Goal: Transaction & Acquisition: Obtain resource

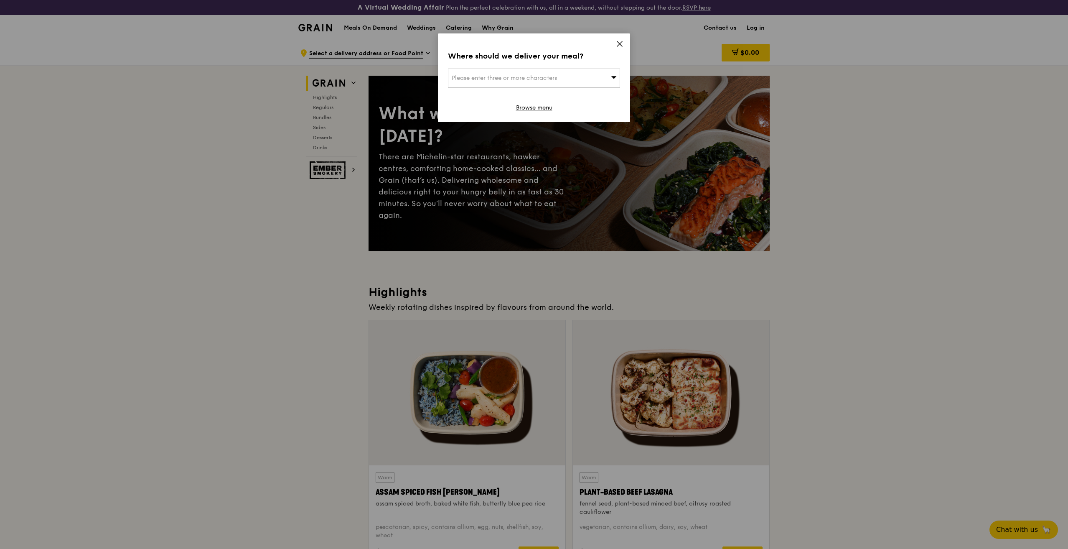
click at [620, 41] on icon at bounding box center [620, 44] width 8 height 8
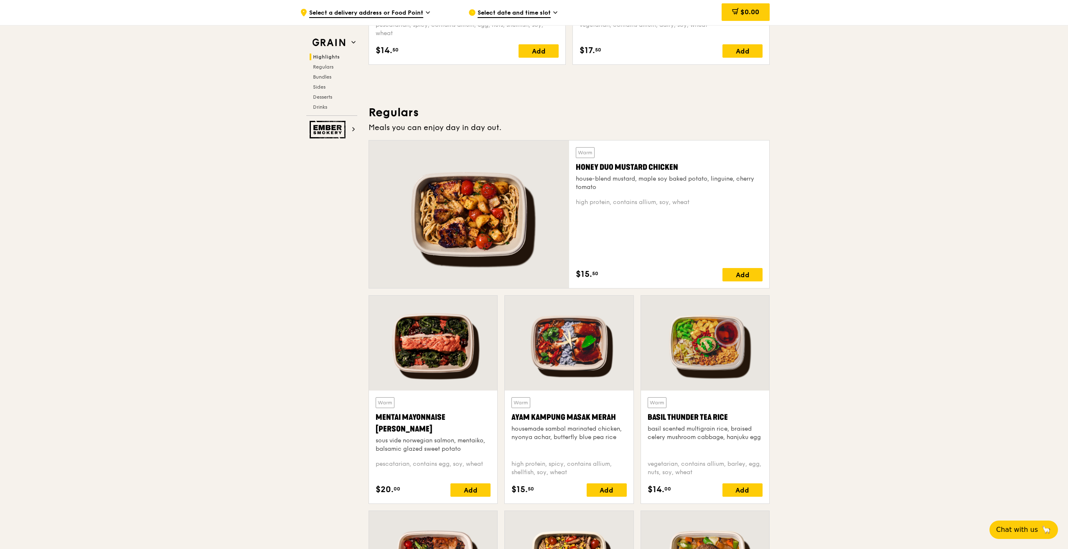
scroll to position [293, 0]
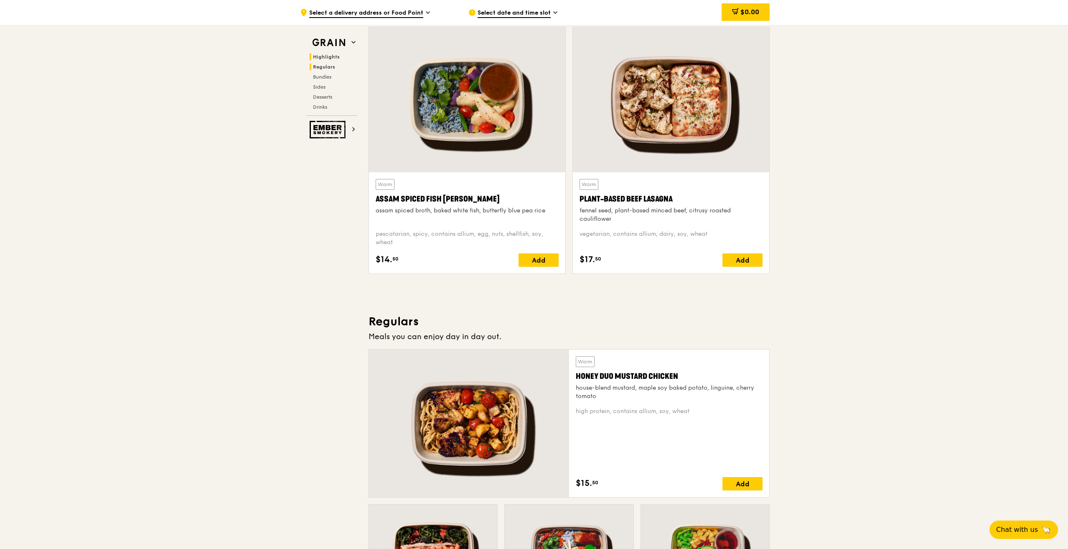
click at [320, 66] on span "Regulars" at bounding box center [324, 67] width 22 height 6
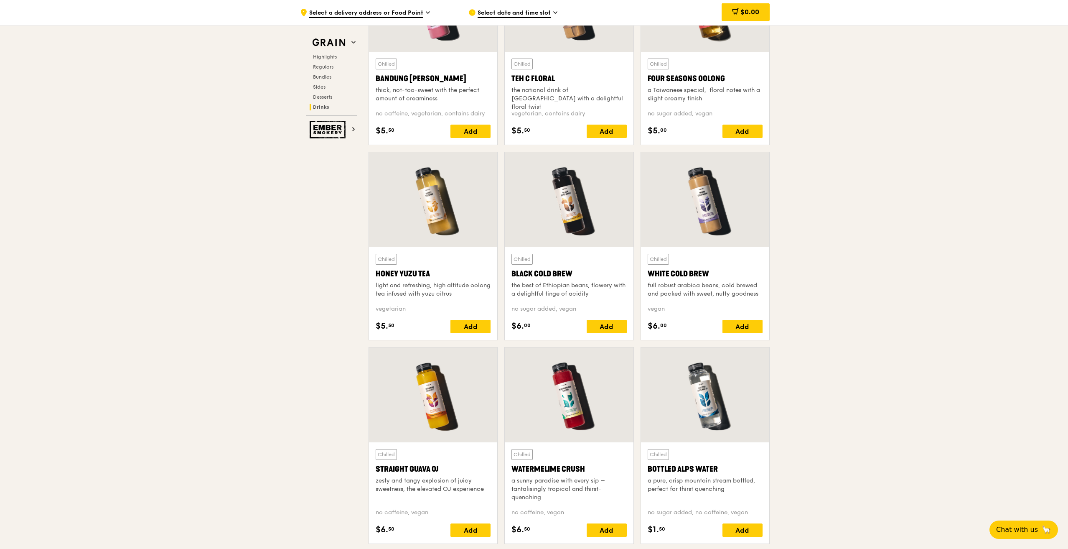
scroll to position [3236, 0]
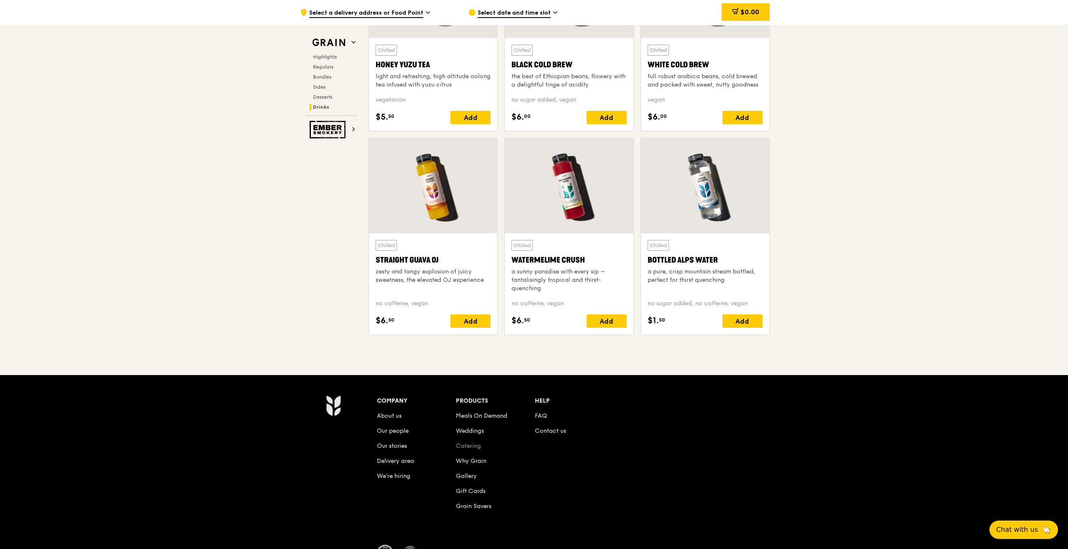
click at [466, 448] on link "Catering" at bounding box center [468, 445] width 25 height 7
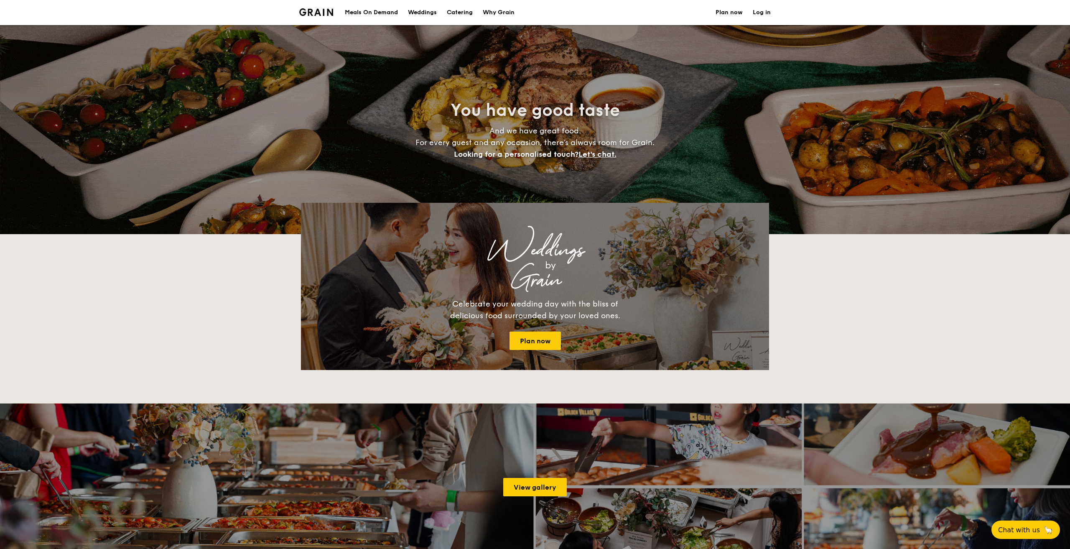
select select
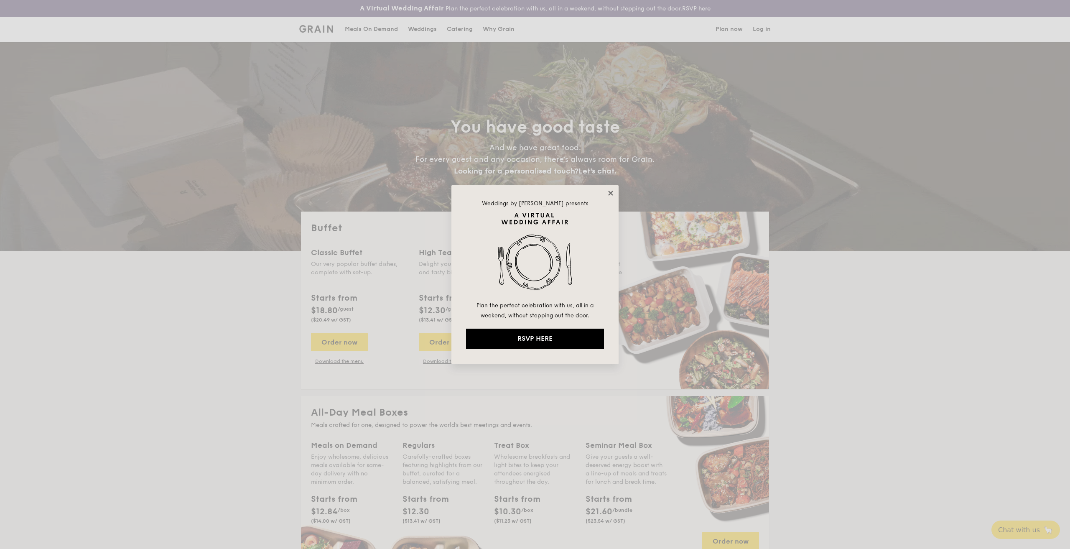
click at [608, 192] on icon at bounding box center [611, 193] width 8 height 8
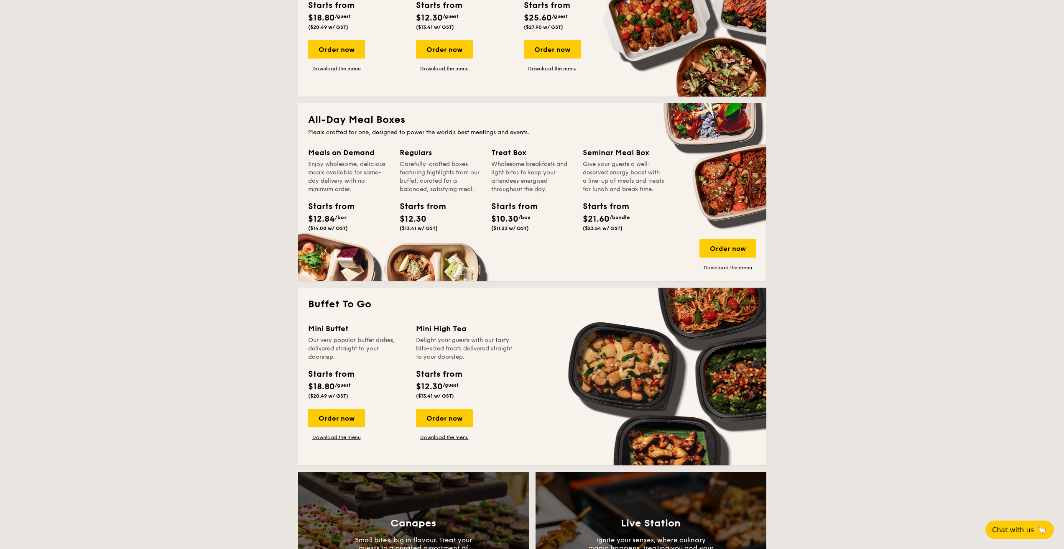
scroll to position [376, 0]
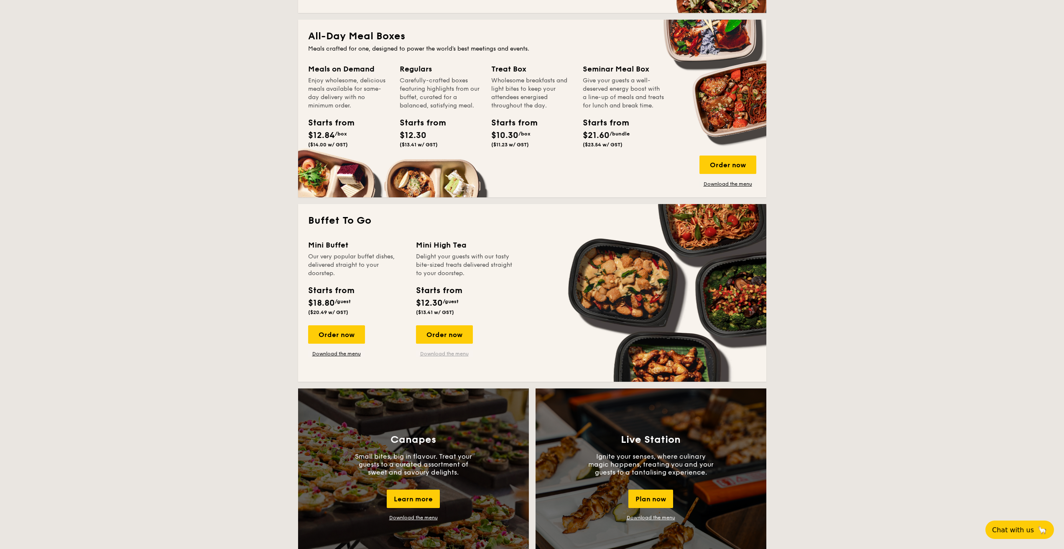
click at [444, 352] on link "Download the menu" at bounding box center [444, 353] width 57 height 7
click at [344, 351] on link "Download the menu" at bounding box center [336, 353] width 57 height 7
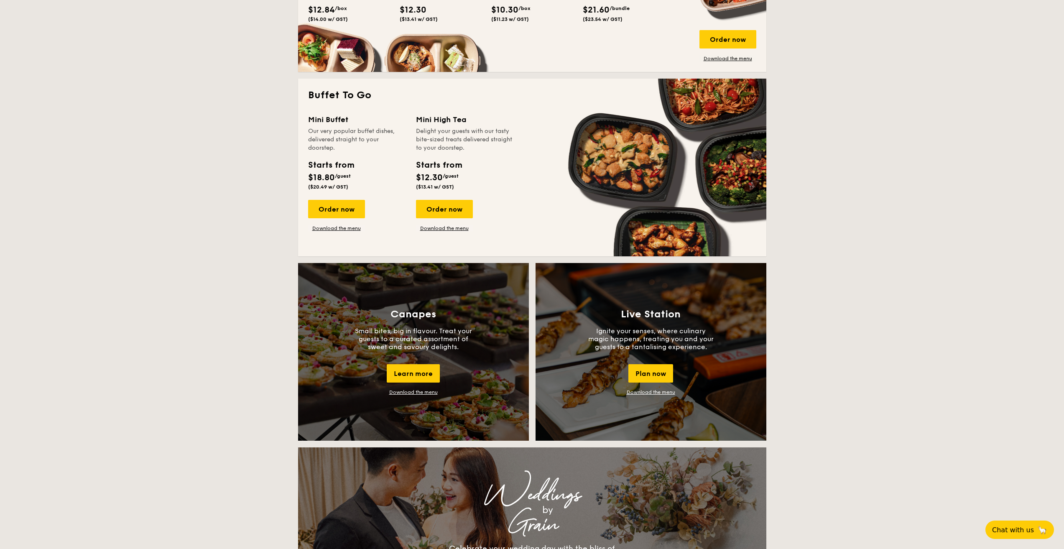
scroll to position [334, 0]
